Goal: Transaction & Acquisition: Book appointment/travel/reservation

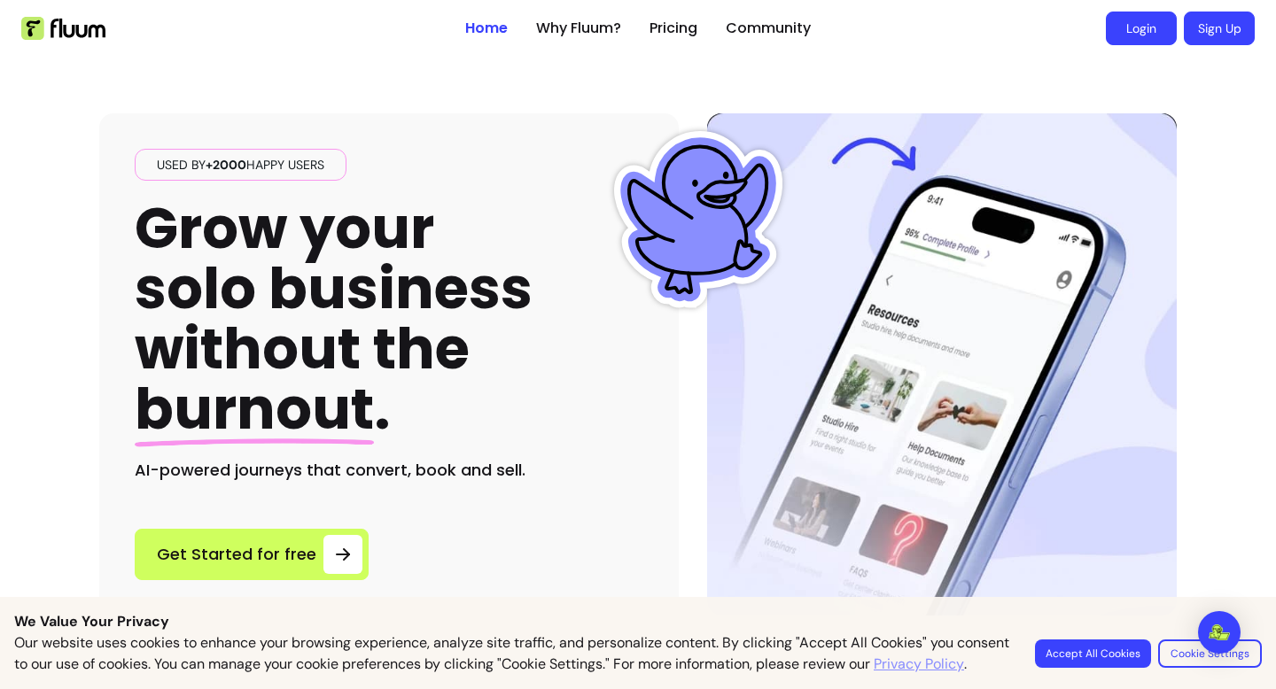
click at [1136, 28] on link "Login" at bounding box center [1141, 29] width 71 height 34
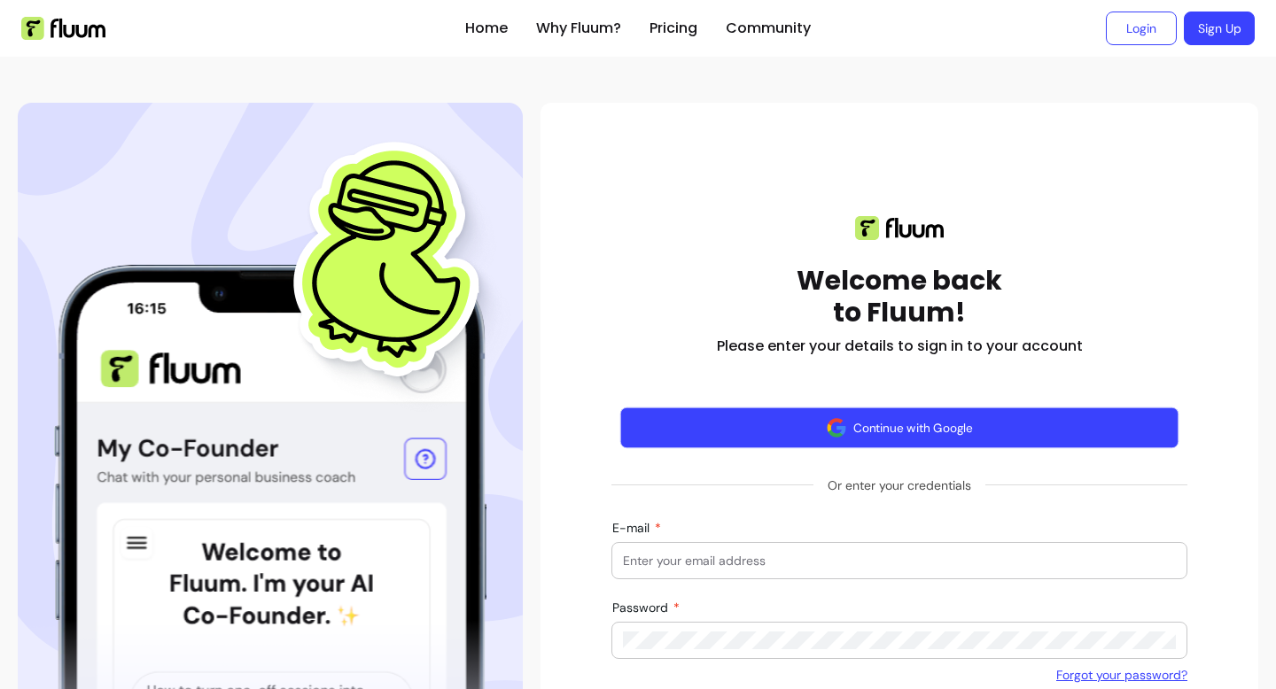
click at [881, 426] on button "Continue with Google" at bounding box center [899, 428] width 559 height 42
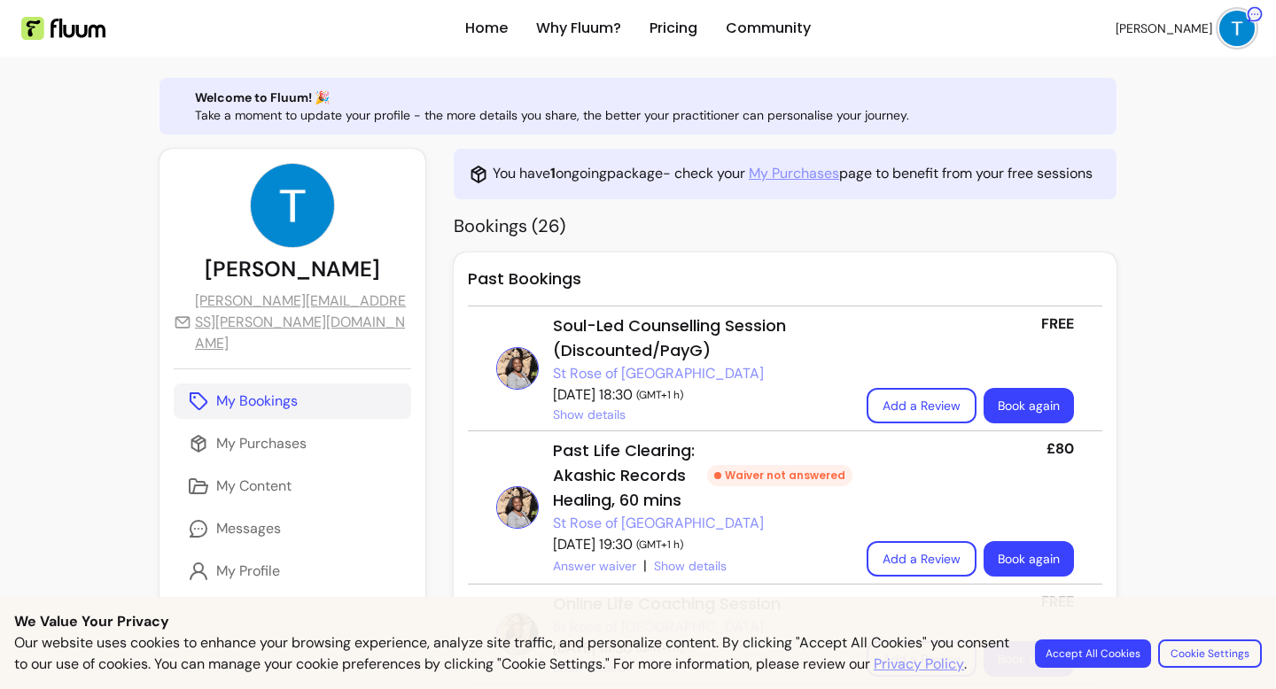
click at [556, 373] on link "St Rose of [GEOGRAPHIC_DATA]" at bounding box center [658, 373] width 211 height 21
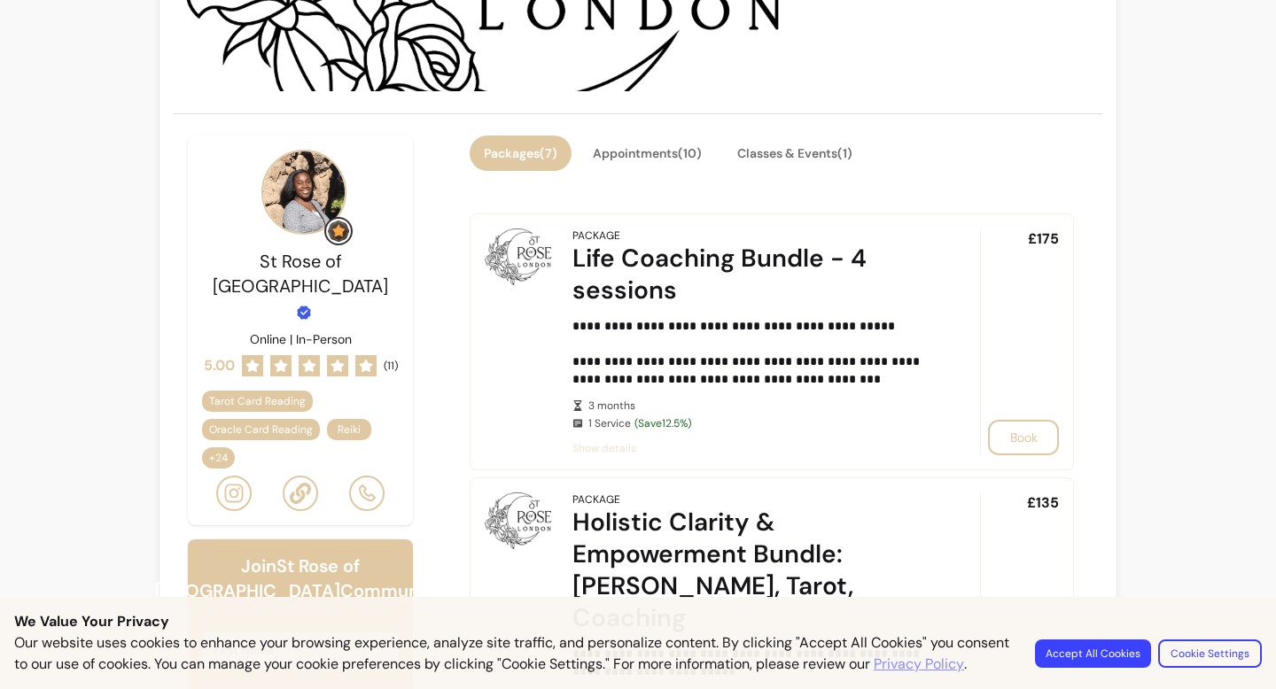
scroll to position [271, 0]
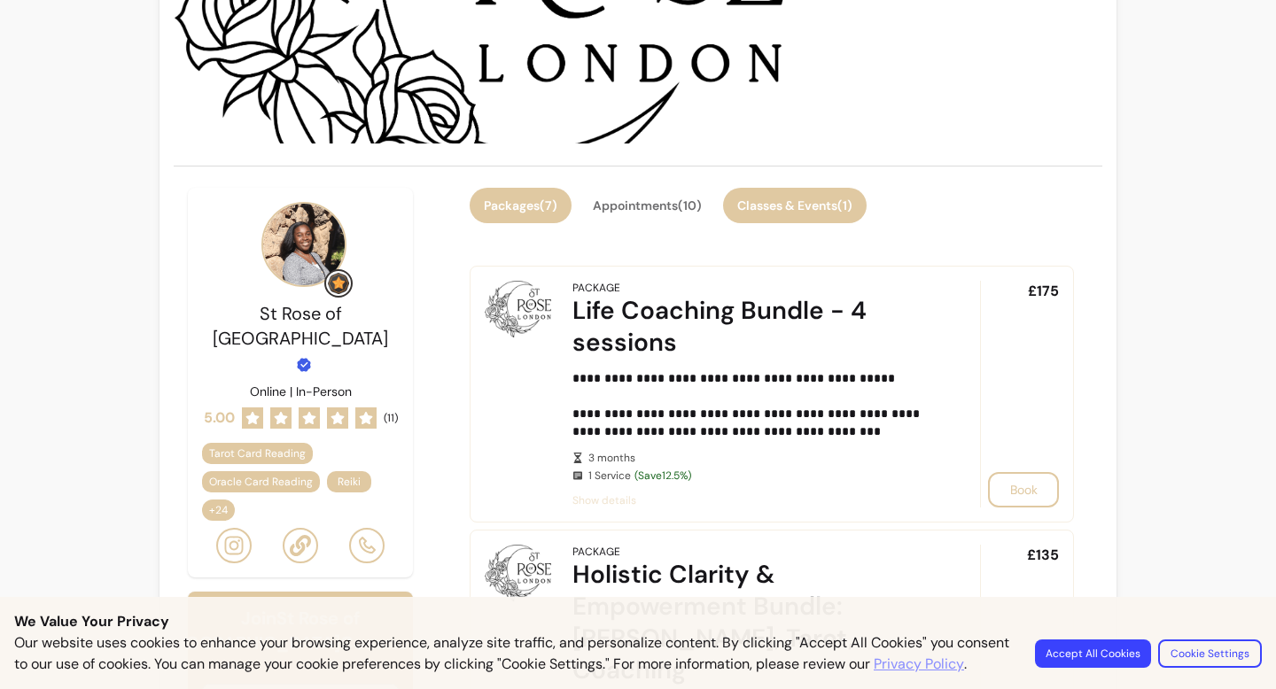
click at [761, 204] on button "Classes & Events ( 1 )" at bounding box center [795, 205] width 144 height 35
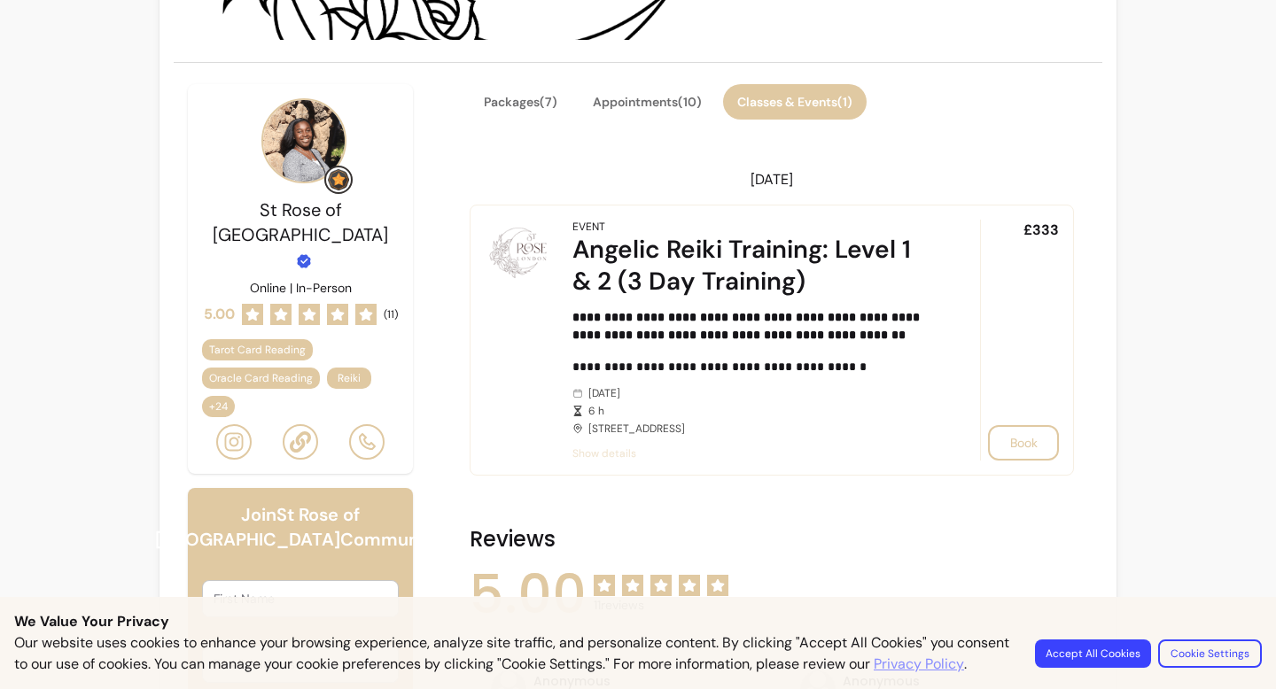
scroll to position [369, 0]
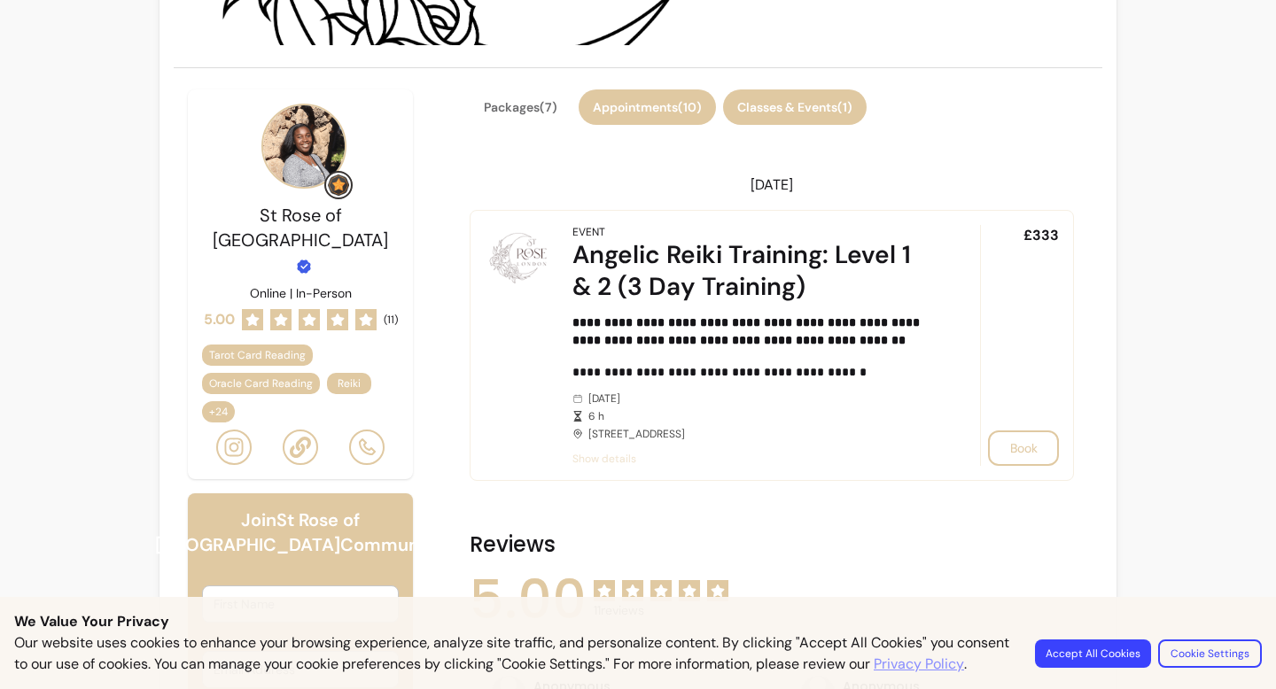
click at [652, 117] on button "Appointments ( 10 )" at bounding box center [646, 106] width 137 height 35
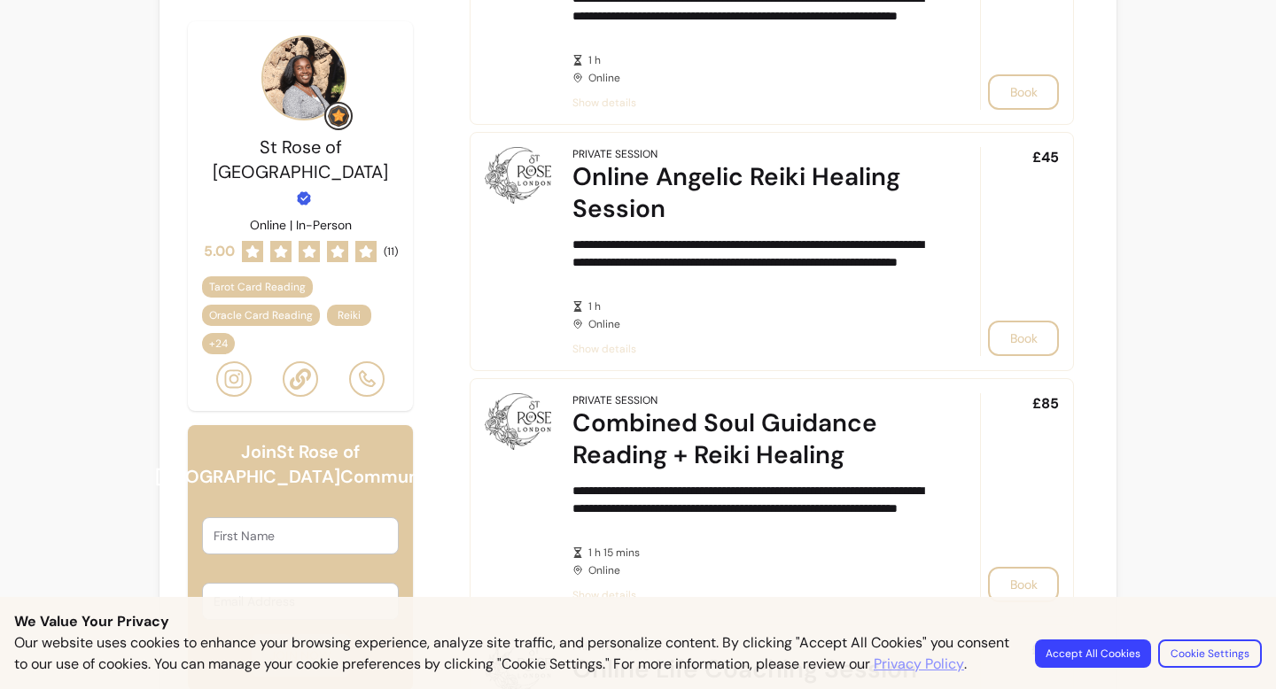
scroll to position [924, 0]
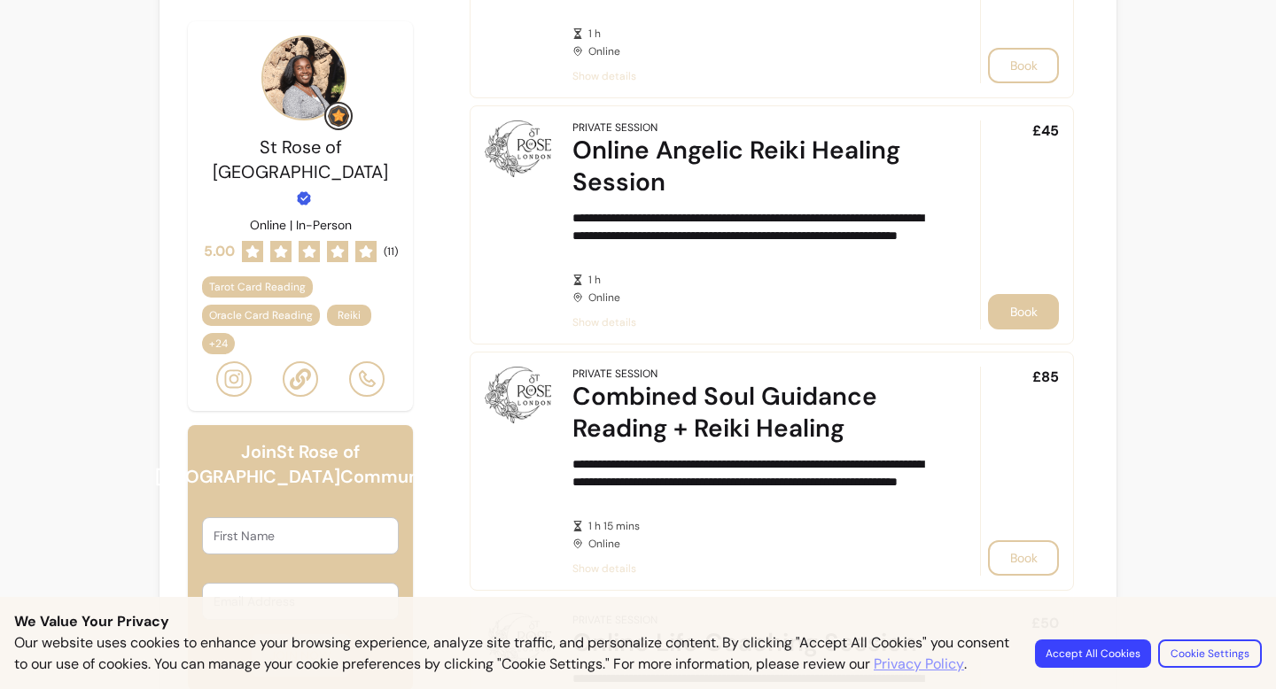
click at [1029, 311] on button "Book" at bounding box center [1023, 311] width 71 height 35
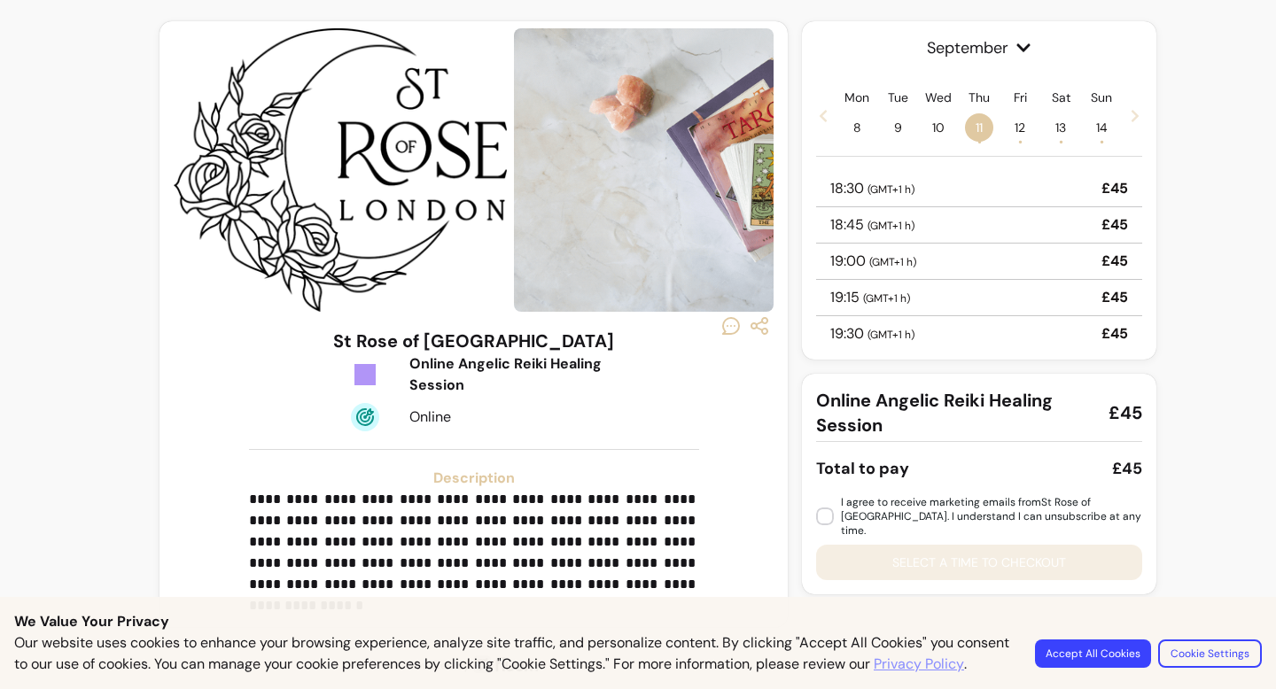
click at [841, 194] on p "18:30 ( GMT+1 h )" at bounding box center [872, 188] width 84 height 21
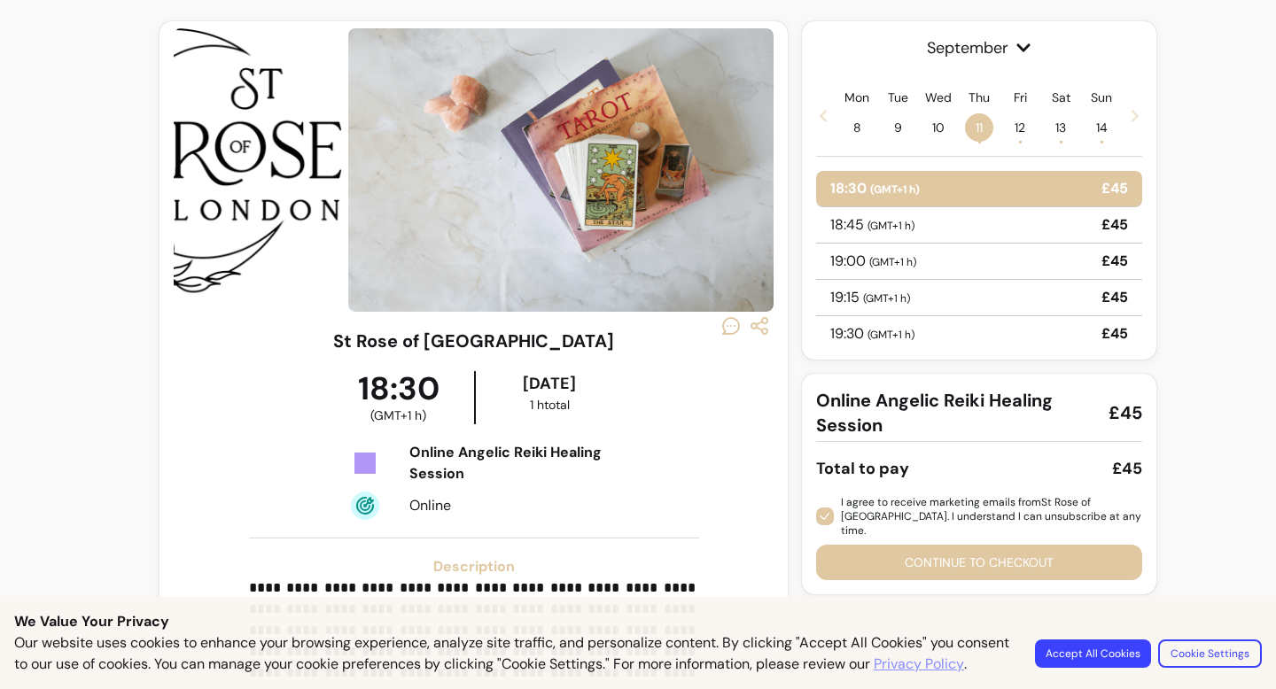
click at [888, 547] on button "Continue to checkout" at bounding box center [979, 562] width 326 height 35
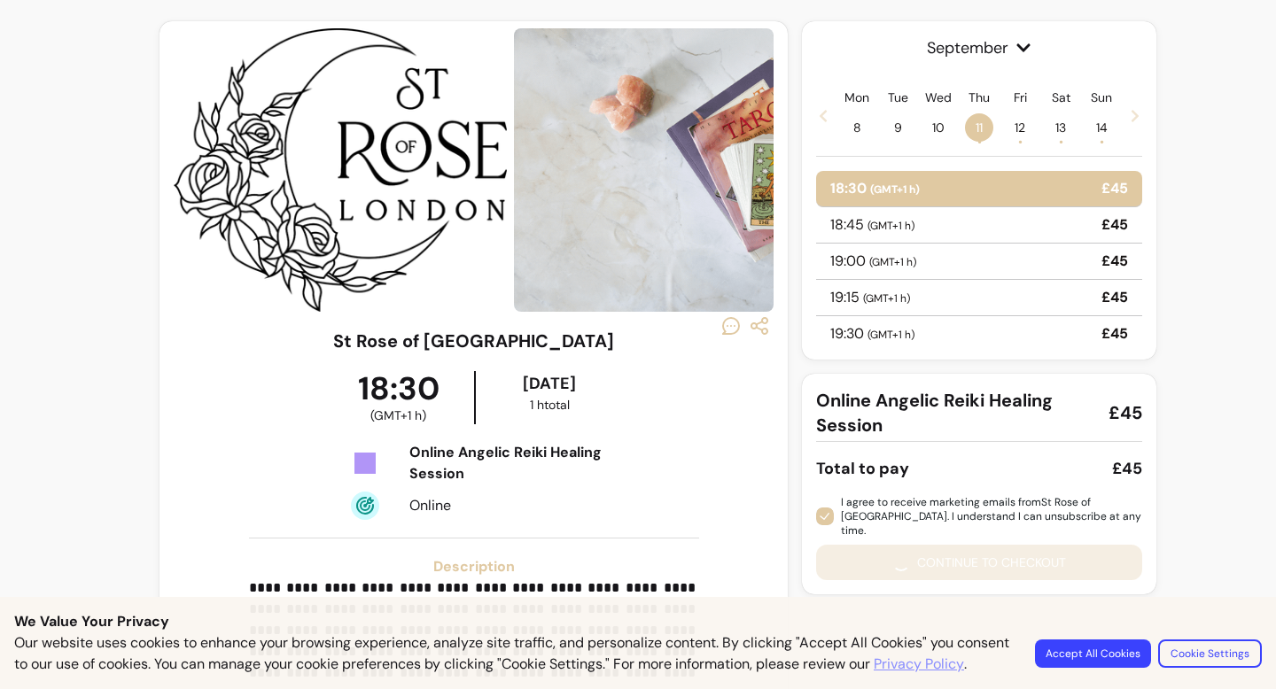
click at [1086, 644] on button "Accept All Cookies" at bounding box center [1093, 654] width 116 height 28
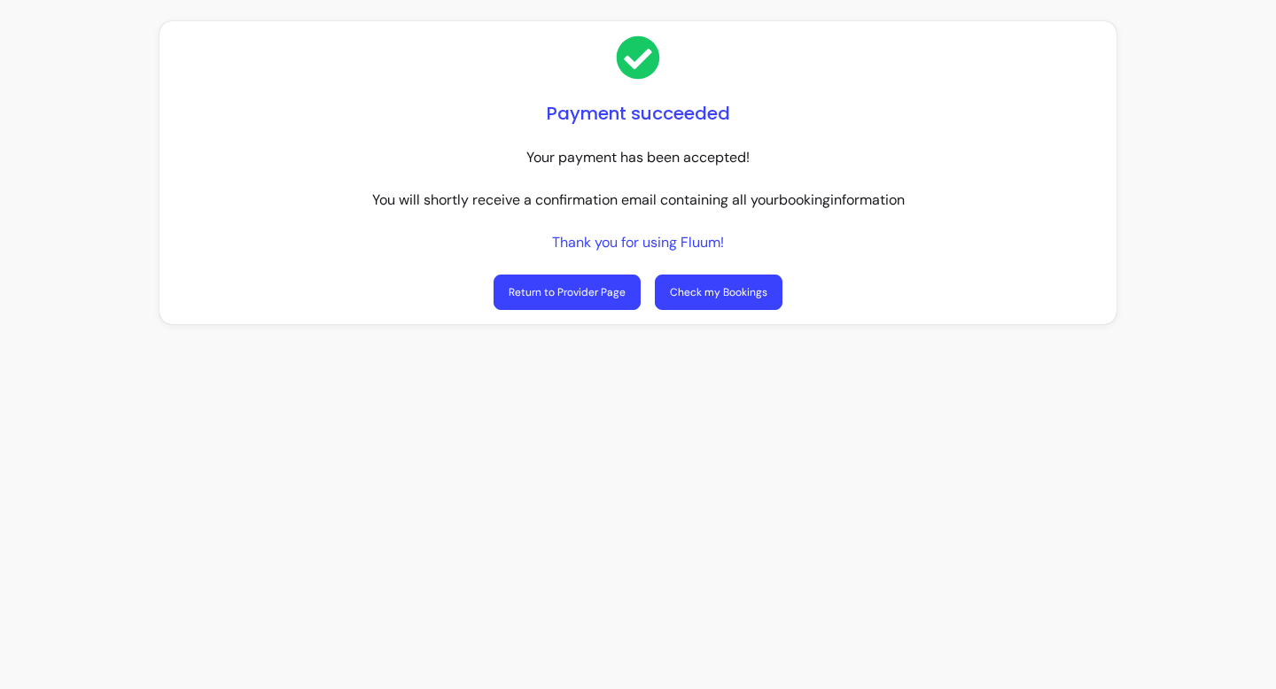
click at [718, 295] on link "Check my Bookings" at bounding box center [719, 292] width 128 height 35
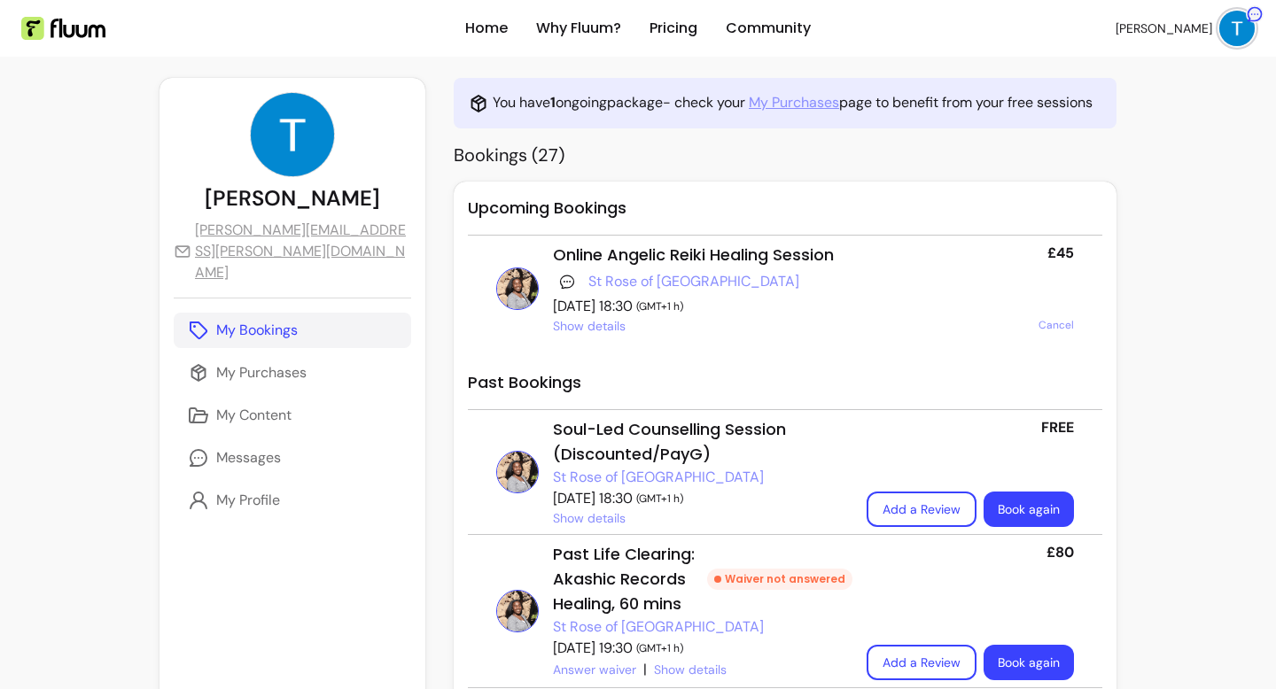
click at [749, 99] on link "My Purchases" at bounding box center [794, 102] width 90 height 21
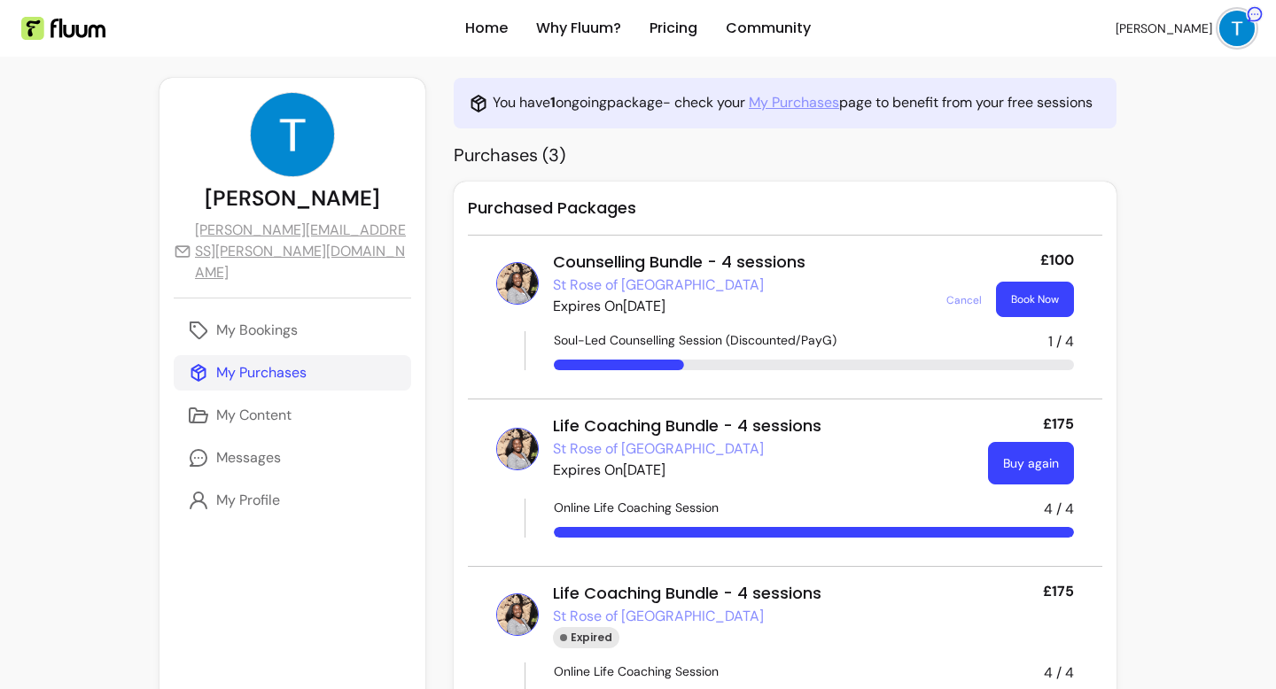
click at [573, 290] on link "St Rose of [GEOGRAPHIC_DATA]" at bounding box center [658, 285] width 211 height 21
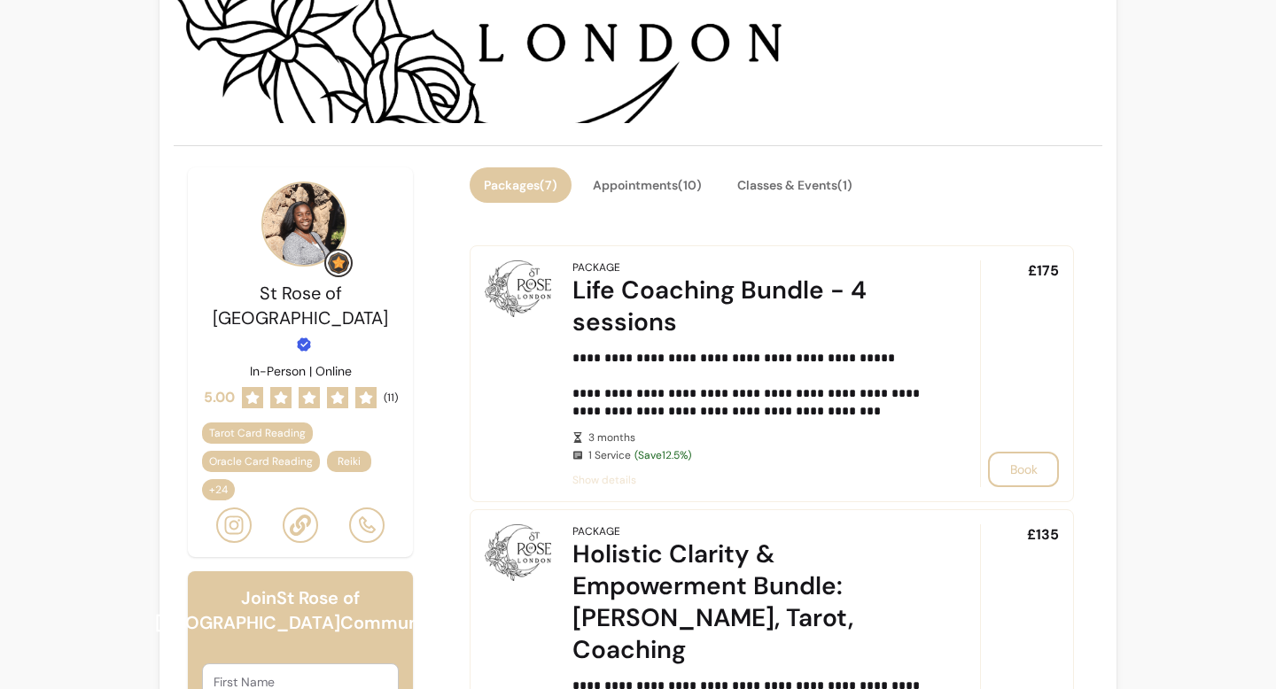
scroll to position [309, 0]
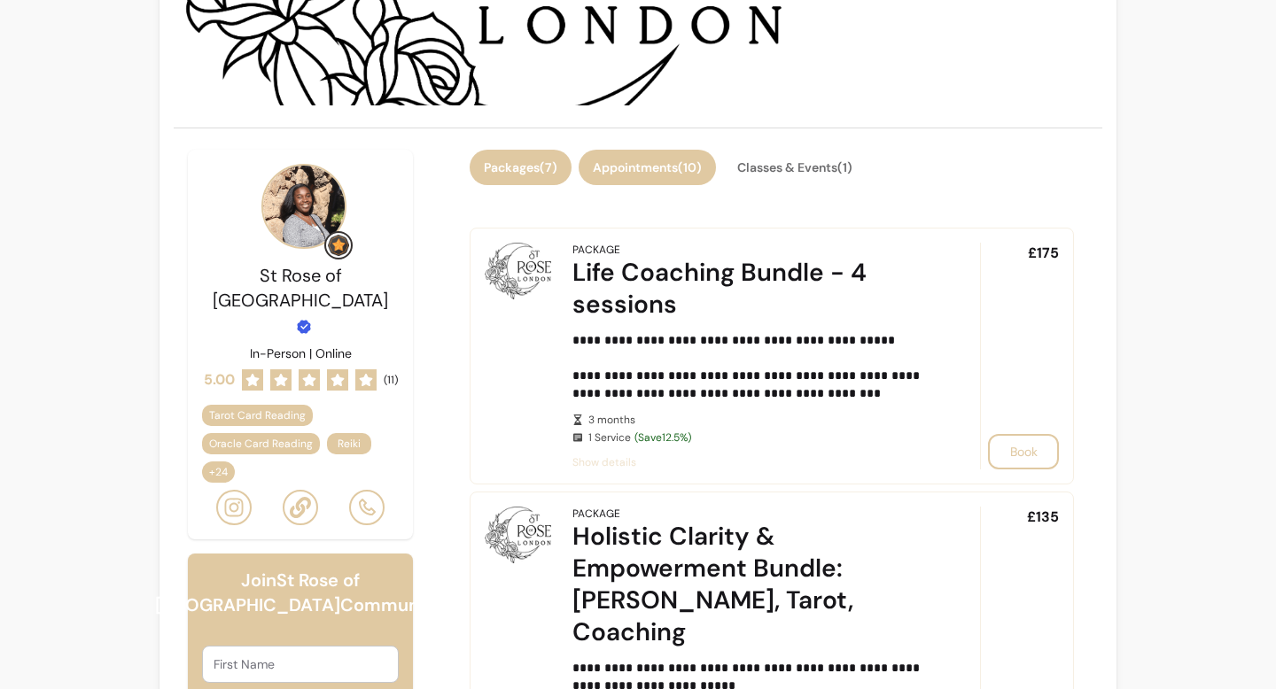
click at [654, 164] on button "Appointments ( 10 )" at bounding box center [646, 167] width 137 height 35
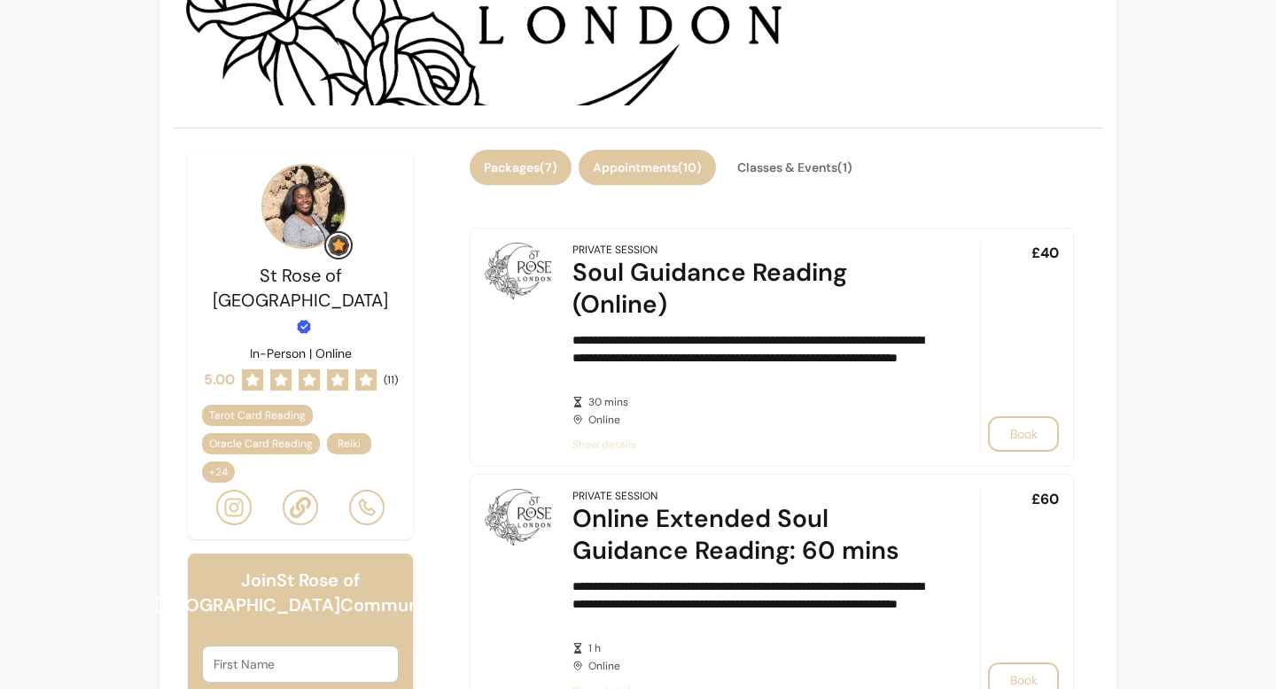
click at [503, 156] on button "Packages ( 7 )" at bounding box center [520, 167] width 102 height 35
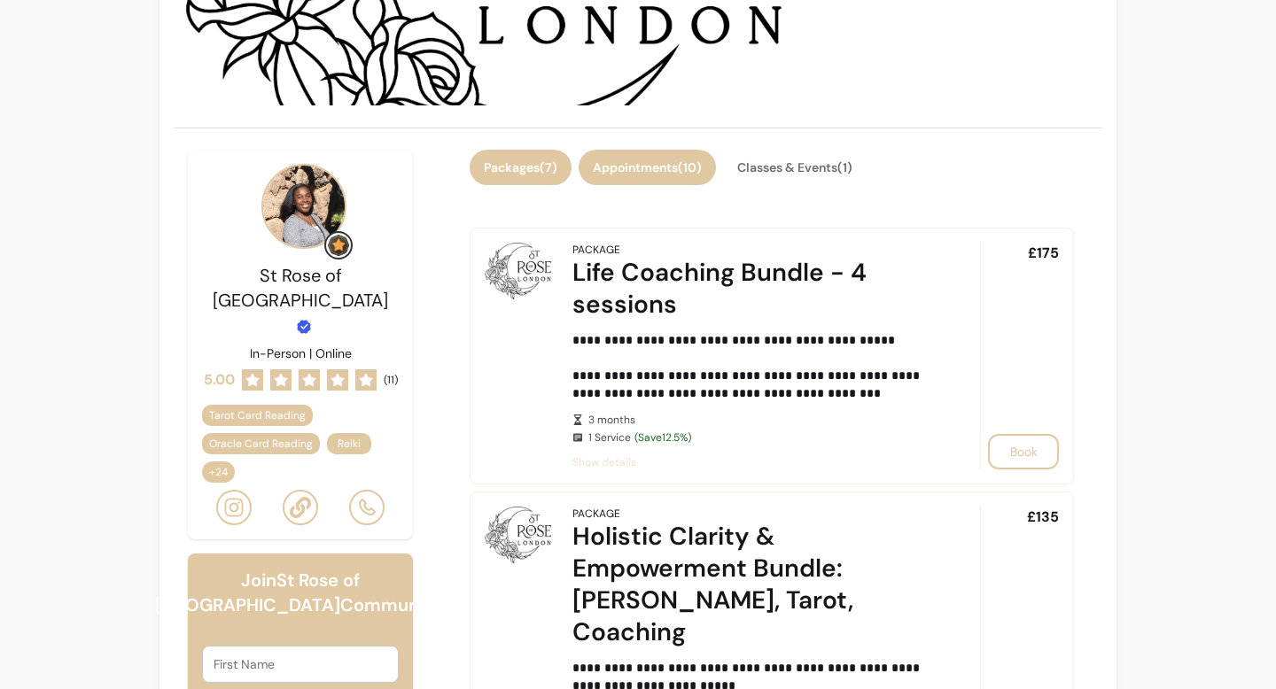
click at [609, 167] on button "Appointments ( 10 )" at bounding box center [646, 167] width 137 height 35
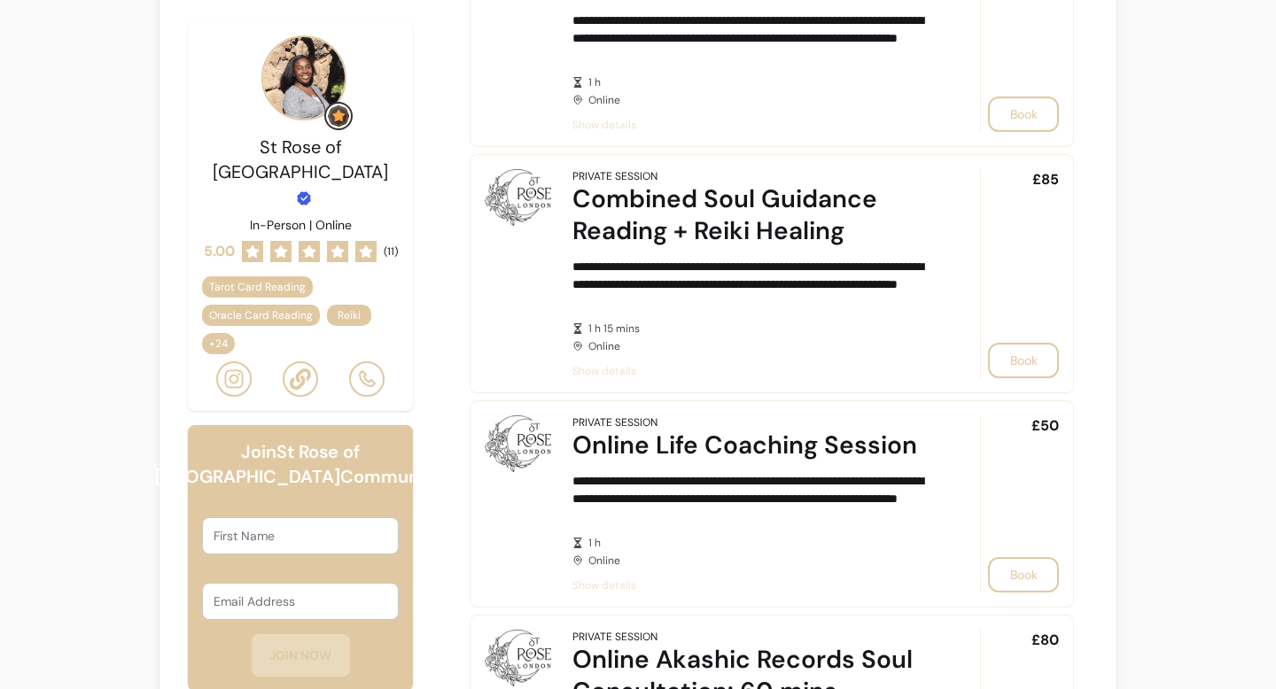
scroll to position [1206, 0]
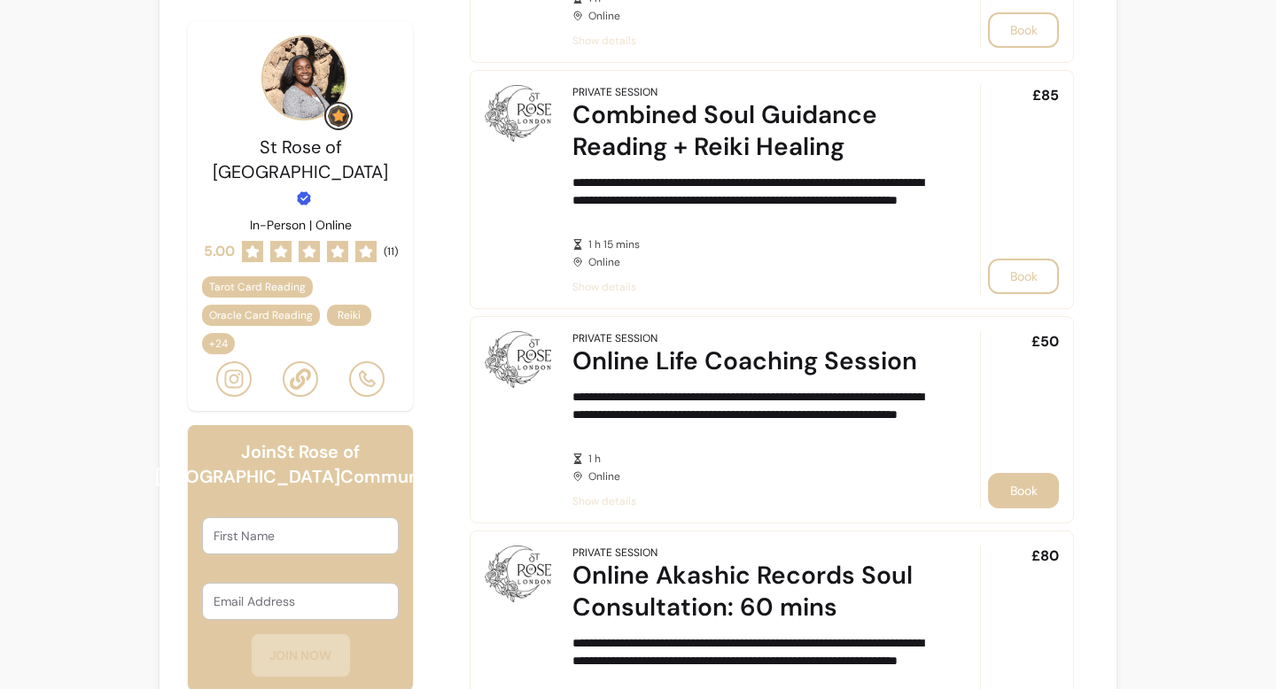
click at [1013, 487] on button "Book" at bounding box center [1023, 490] width 71 height 35
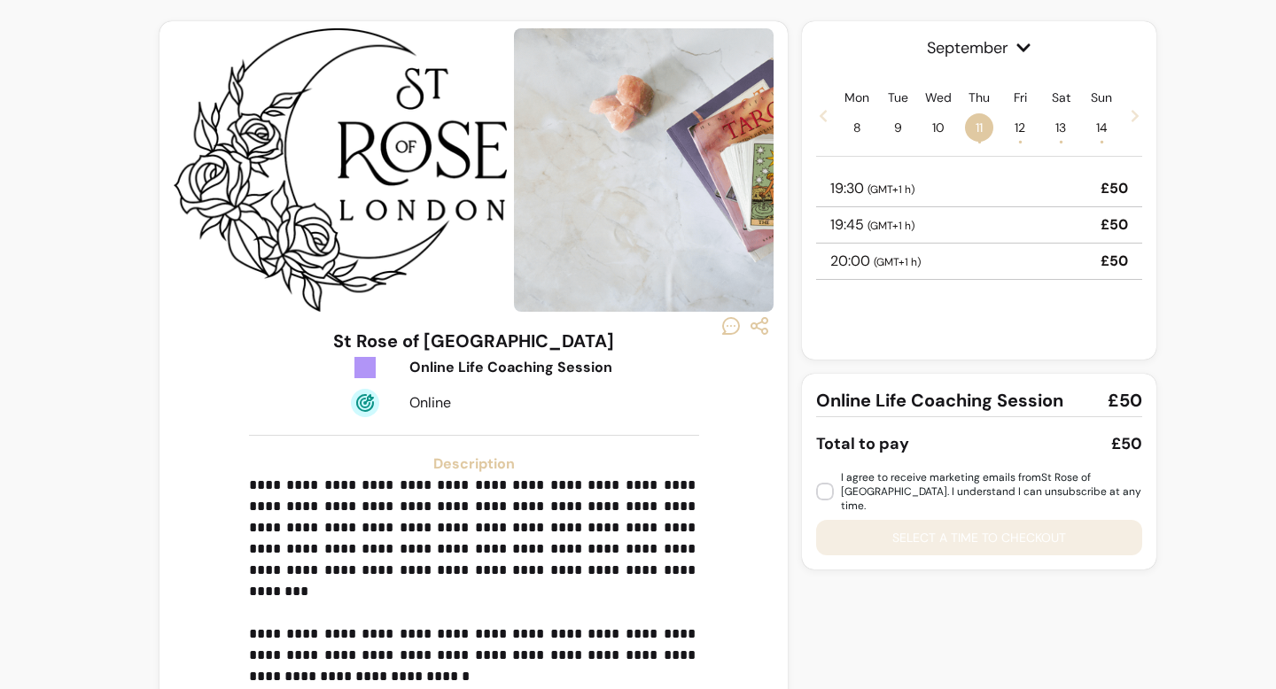
click at [885, 189] on span "( GMT+1 h )" at bounding box center [890, 189] width 47 height 14
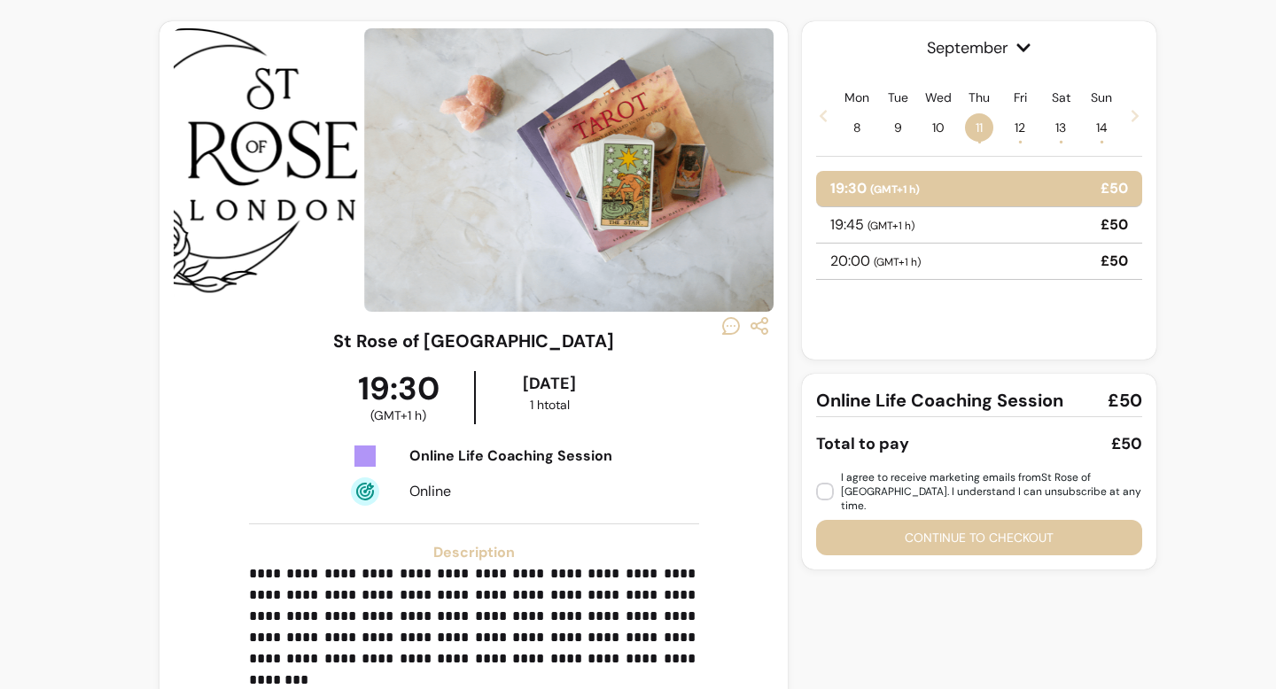
click at [845, 260] on p "20:00 ( GMT+1 h )" at bounding box center [875, 261] width 90 height 21
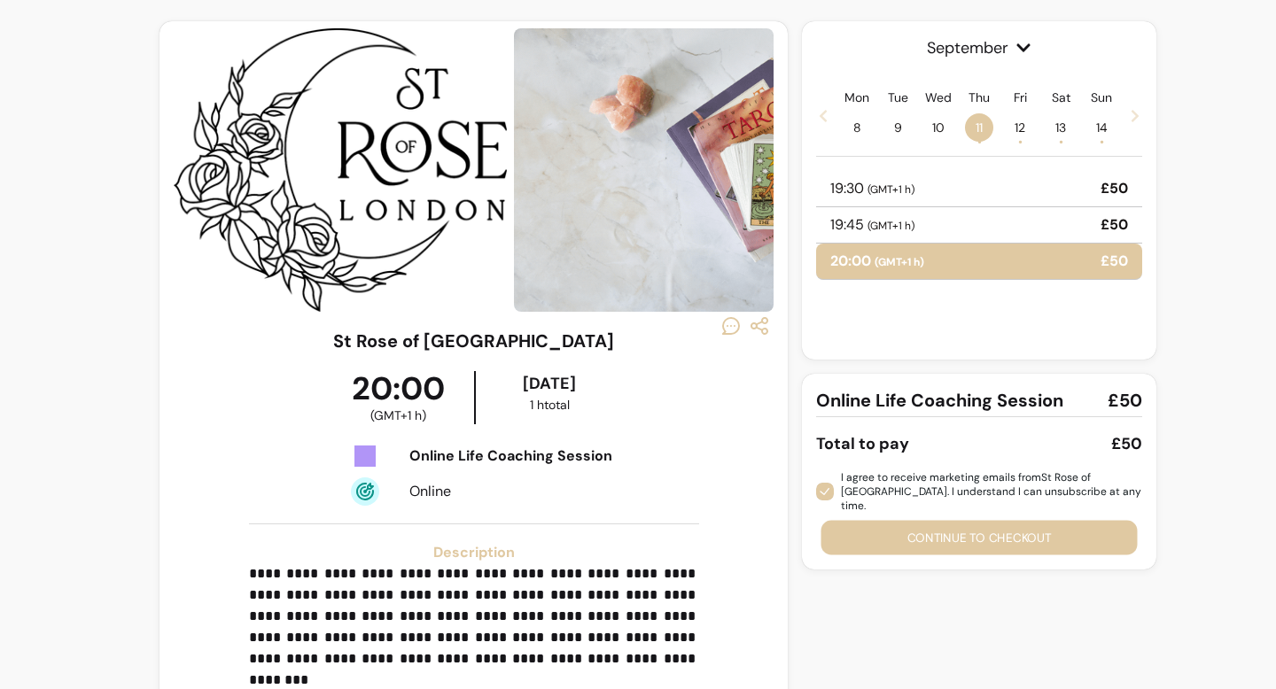
click at [896, 527] on button "Continue to checkout" at bounding box center [979, 538] width 316 height 35
